Goal: Task Accomplishment & Management: Use online tool/utility

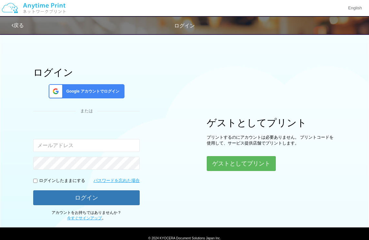
click at [82, 92] on span "Google アカウントでログイン" at bounding box center [91, 91] width 56 height 5
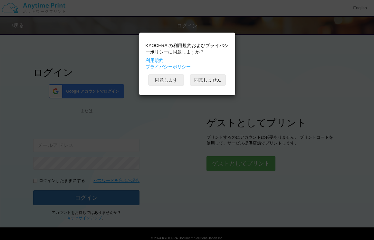
click at [167, 81] on button "同意します" at bounding box center [166, 79] width 35 height 11
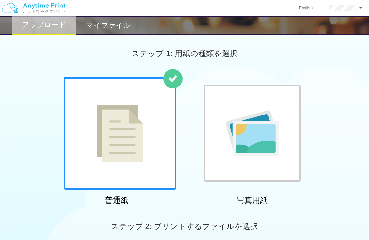
click at [119, 148] on img at bounding box center [120, 132] width 46 height 57
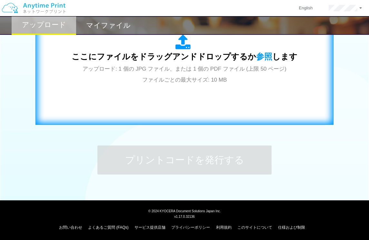
click at [165, 97] on div "ここにファイルをドラッグアンドドロップするか 参照 します アップロード: 1 個の JPG ファイル、または 1 個の PDF ファイル (上限 50 ペー…" at bounding box center [184, 59] width 284 height 117
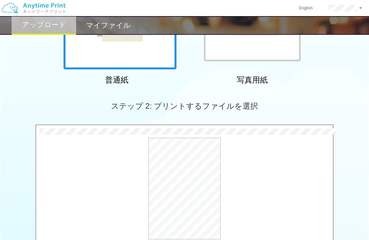
scroll to position [250, 0]
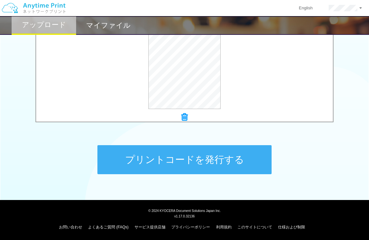
click at [231, 160] on button "プリントコードを発行する" at bounding box center [184, 159] width 174 height 29
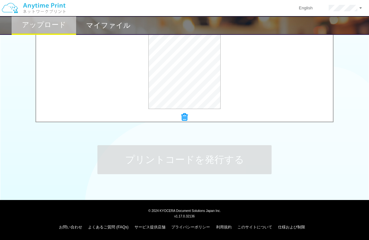
scroll to position [0, 0]
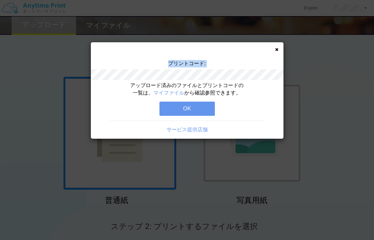
click at [210, 76] on div "プリントコード:" at bounding box center [187, 71] width 193 height 22
copy div "プリントコード:"
click at [199, 105] on button "OK" at bounding box center [187, 109] width 55 height 14
